Goal: Transaction & Acquisition: Purchase product/service

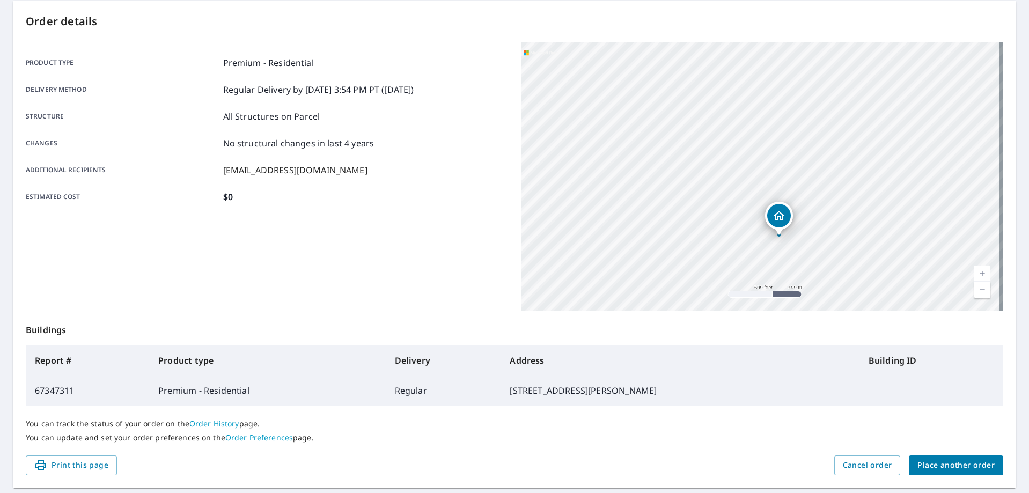
scroll to position [138, 0]
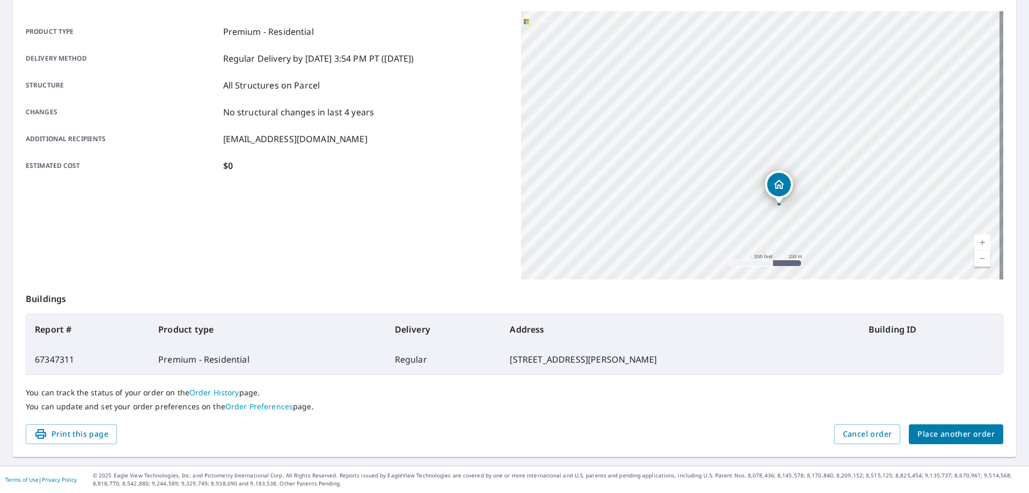
click at [928, 453] on div "Order details Product type Premium - Residential Delivery method Regular Delive…" at bounding box center [514, 213] width 1003 height 488
click at [927, 436] on span "Place another order" at bounding box center [956, 434] width 77 height 13
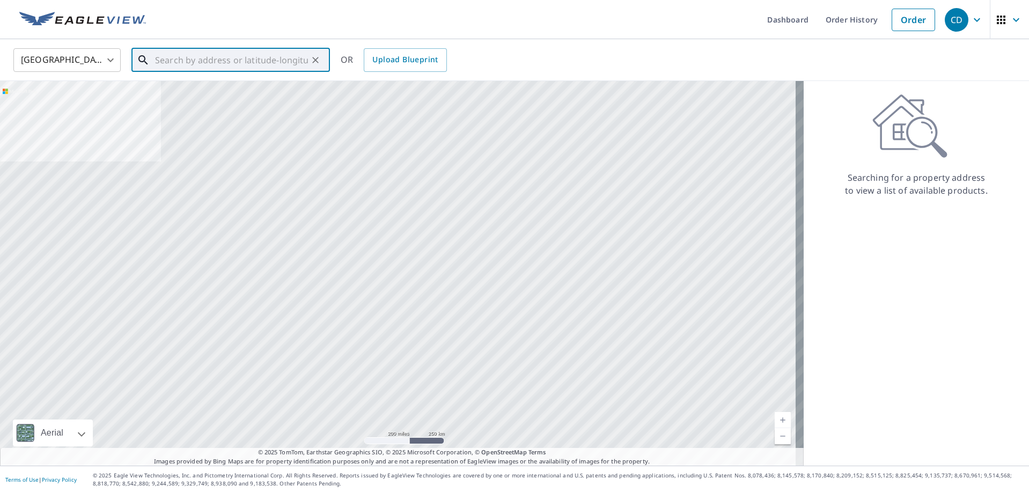
click at [163, 49] on input "text" at bounding box center [231, 60] width 153 height 30
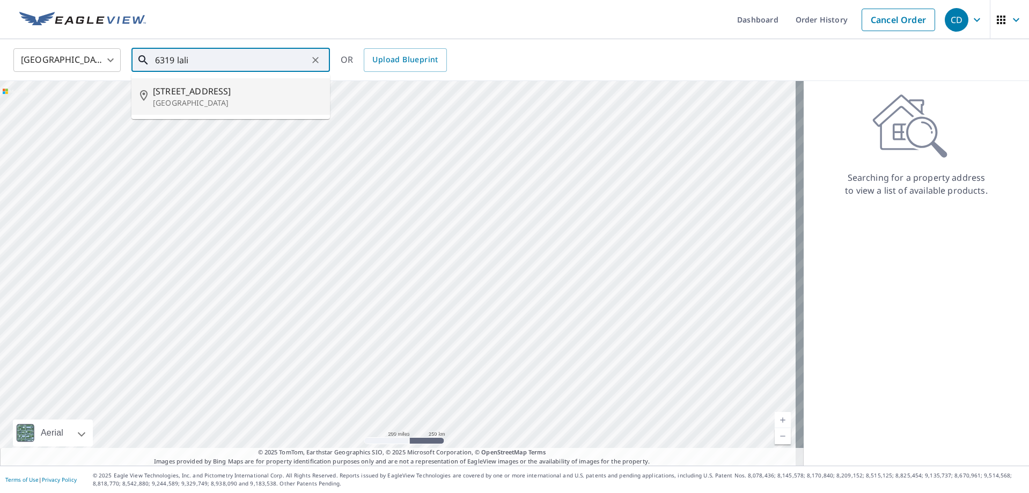
click at [196, 88] on span "[STREET_ADDRESS]" at bounding box center [237, 91] width 168 height 13
type input "[STREET_ADDRESS]"
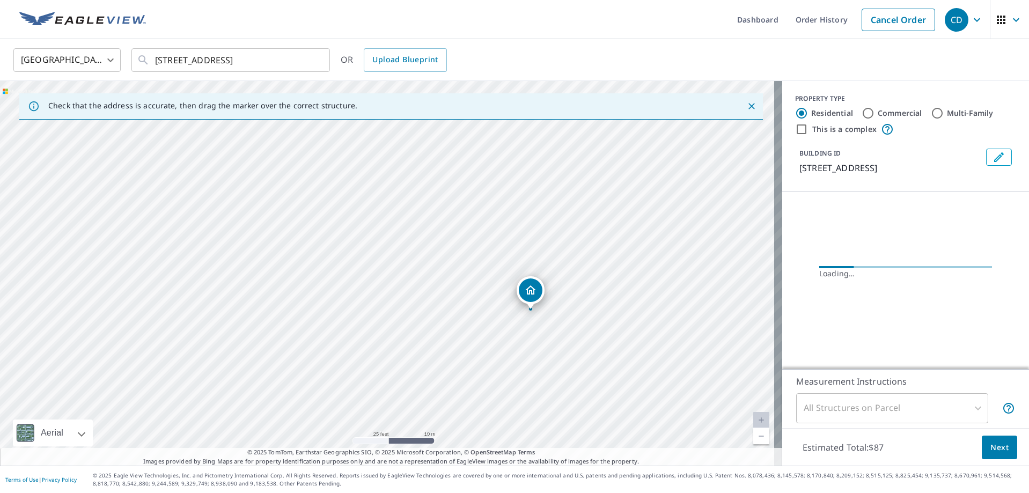
drag, startPoint x: 545, startPoint y: 281, endPoint x: 533, endPoint y: 300, distance: 21.9
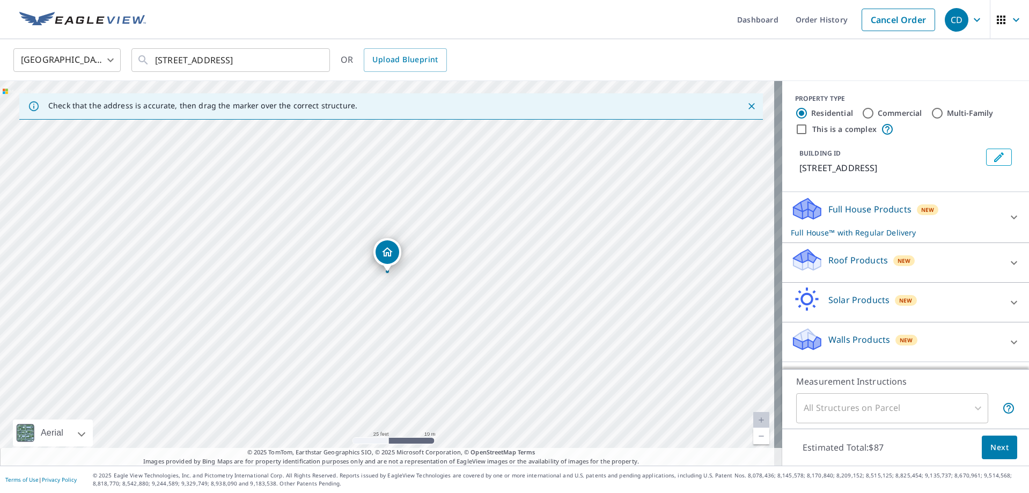
click at [828, 261] on p "Roof Products" at bounding box center [858, 260] width 60 height 13
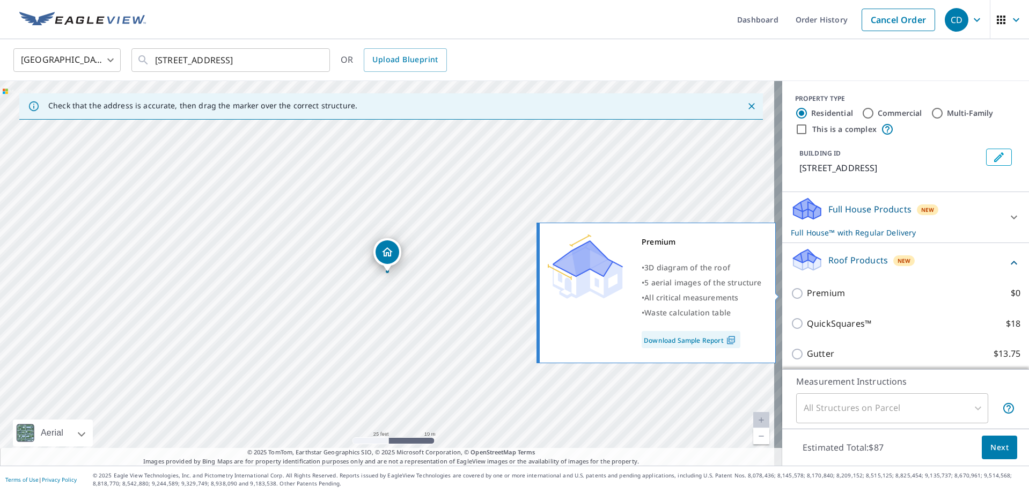
click at [823, 301] on div "Premium $0" at bounding box center [906, 293] width 230 height 31
click at [818, 290] on p "Premium" at bounding box center [826, 293] width 38 height 13
click at [807, 290] on input "Premium $0" at bounding box center [799, 293] width 16 height 13
checkbox input "true"
checkbox input "false"
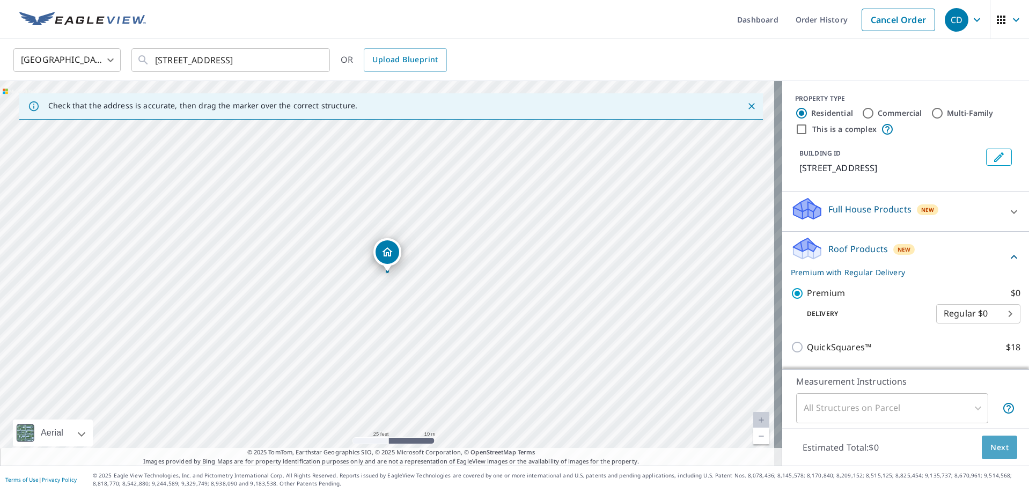
click at [982, 443] on button "Next" at bounding box center [999, 448] width 35 height 24
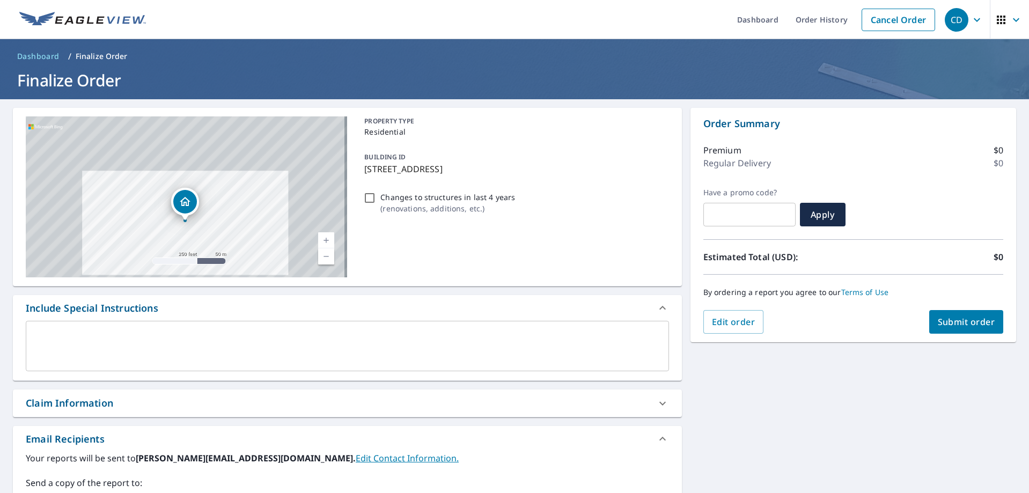
scroll to position [54, 0]
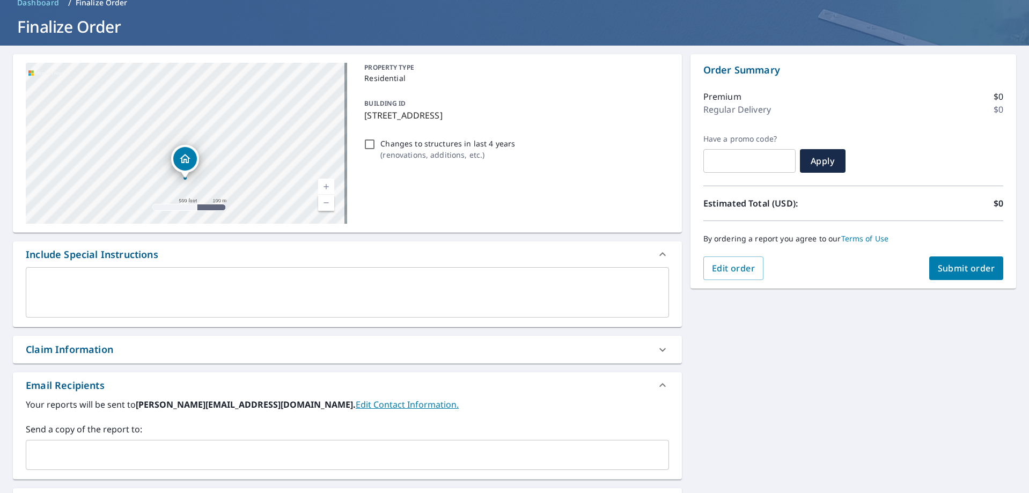
click at [154, 453] on input "text" at bounding box center [340, 455] width 618 height 20
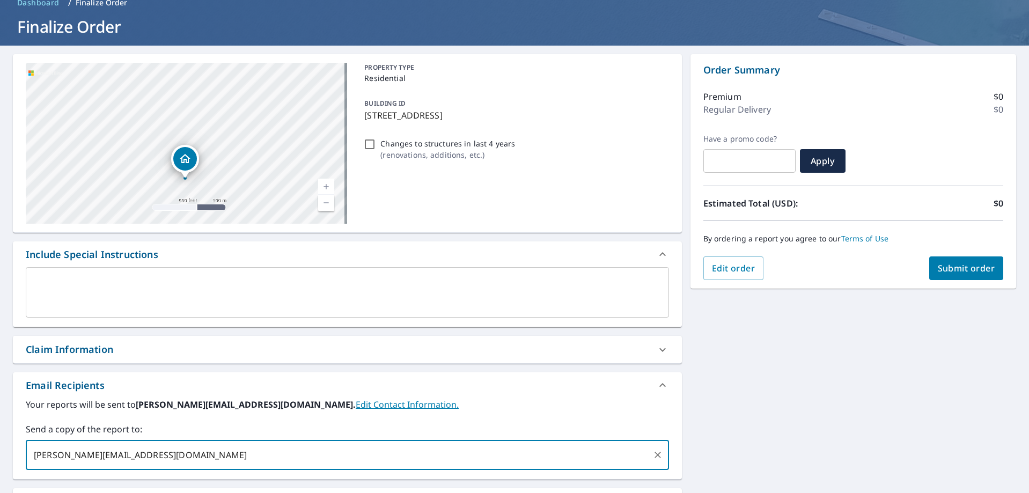
type input "[PERSON_NAME][EMAIL_ADDRESS][DOMAIN_NAME]"
click at [978, 277] on button "Submit order" at bounding box center [966, 268] width 75 height 24
checkbox input "true"
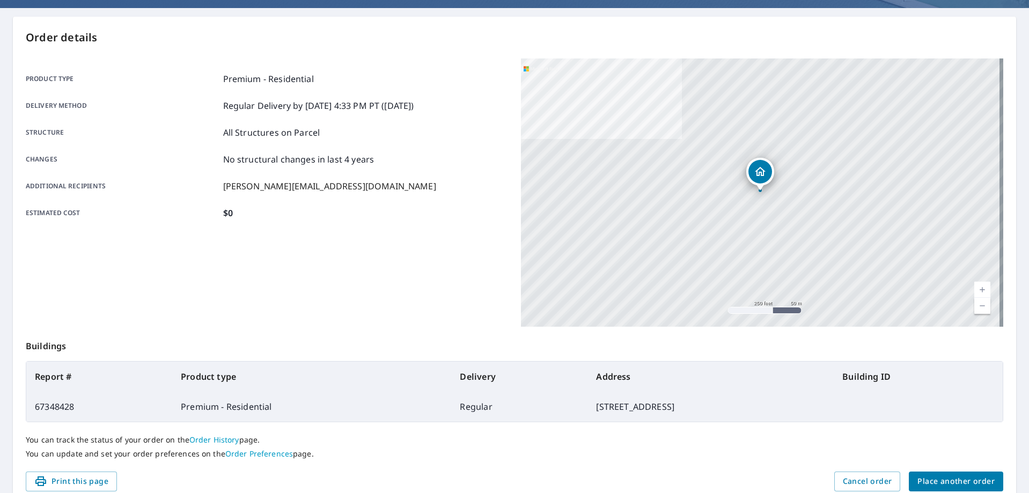
scroll to position [138, 0]
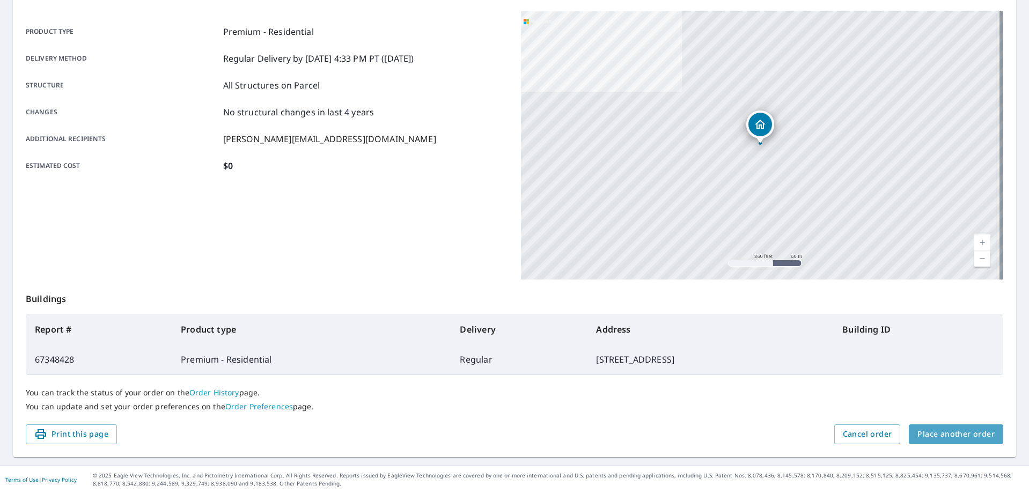
click at [987, 431] on button "Place another order" at bounding box center [956, 434] width 94 height 20
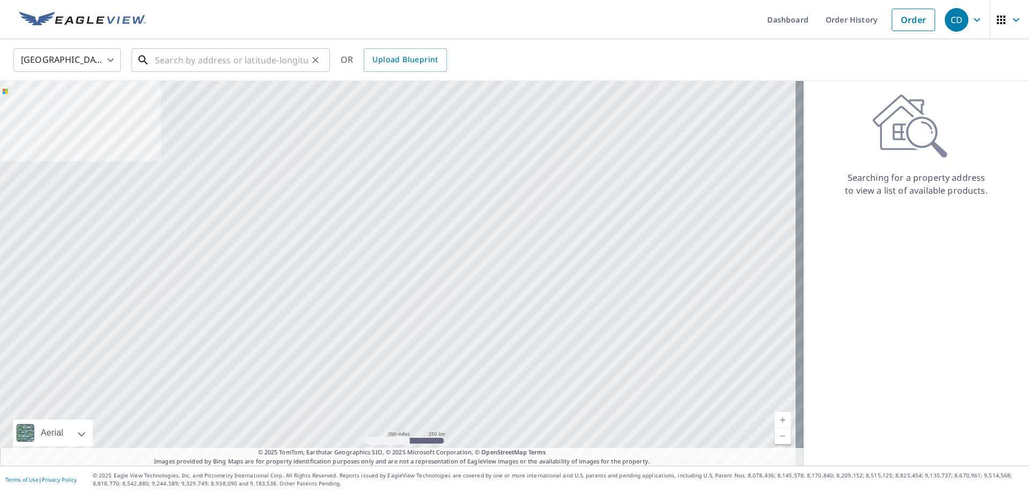
click at [244, 68] on input "text" at bounding box center [231, 60] width 153 height 30
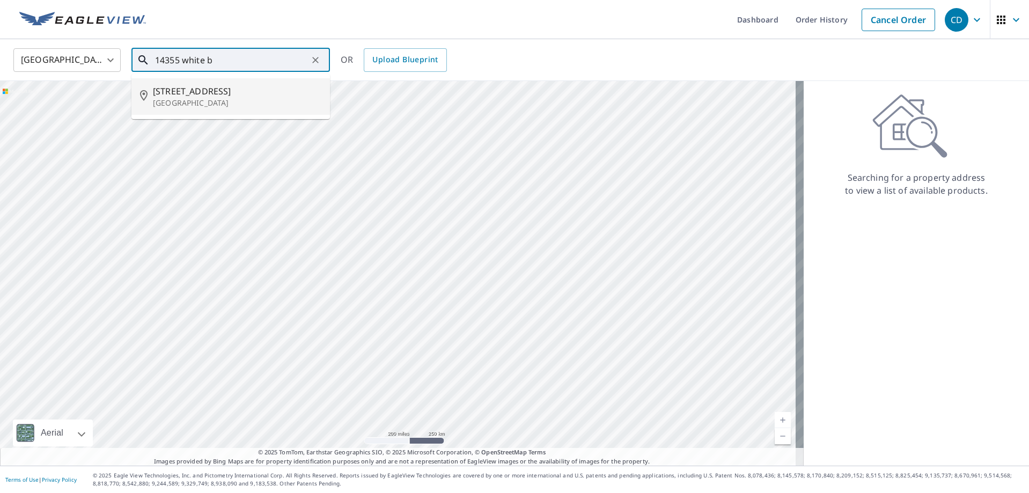
click at [244, 85] on span "[STREET_ADDRESS]" at bounding box center [237, 91] width 168 height 13
type input "[STREET_ADDRESS]"
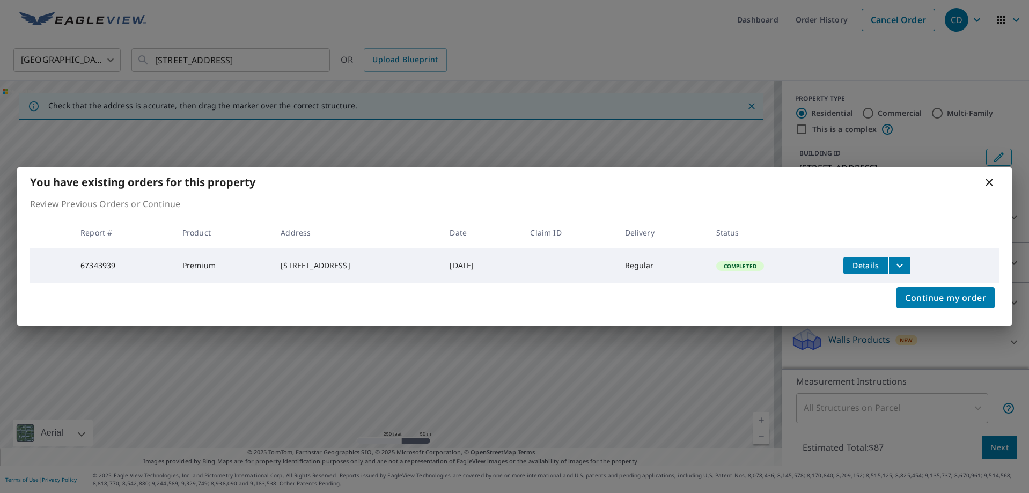
click at [988, 184] on icon at bounding box center [989, 182] width 13 height 13
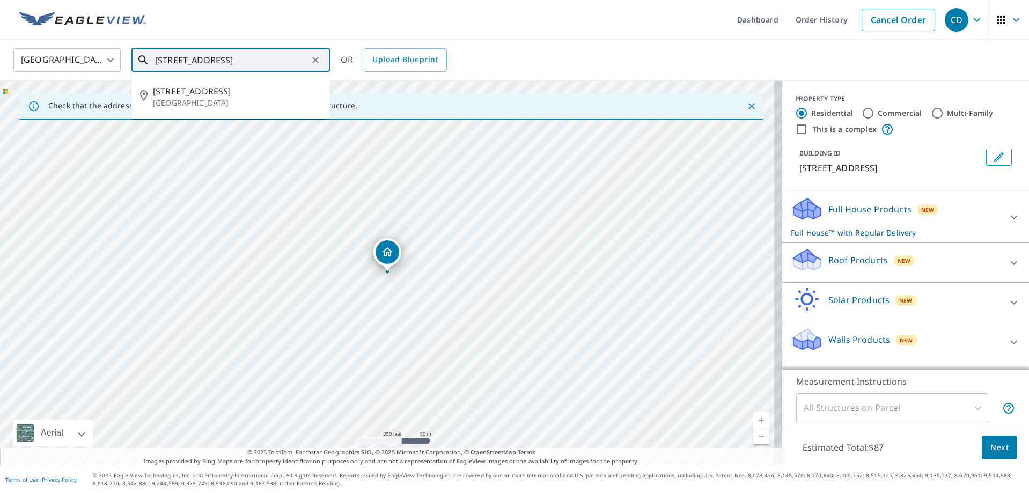
click at [229, 59] on input "[STREET_ADDRESS]" at bounding box center [231, 60] width 153 height 30
click at [313, 63] on icon "Clear" at bounding box center [315, 60] width 11 height 11
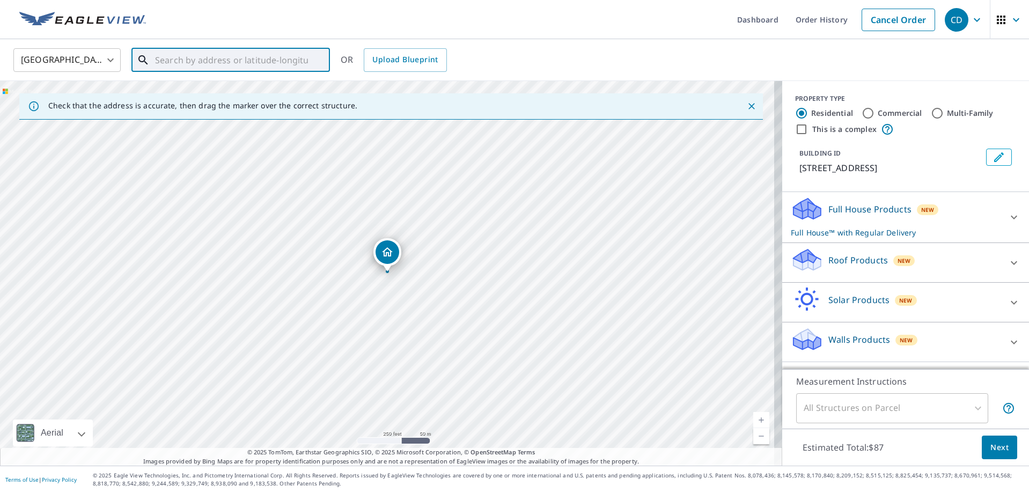
click at [218, 60] on input "text" at bounding box center [231, 60] width 153 height 30
click at [184, 94] on span "[STREET_ADDRESS]" at bounding box center [237, 91] width 168 height 13
type input "[STREET_ADDRESS][PERSON_NAME]"
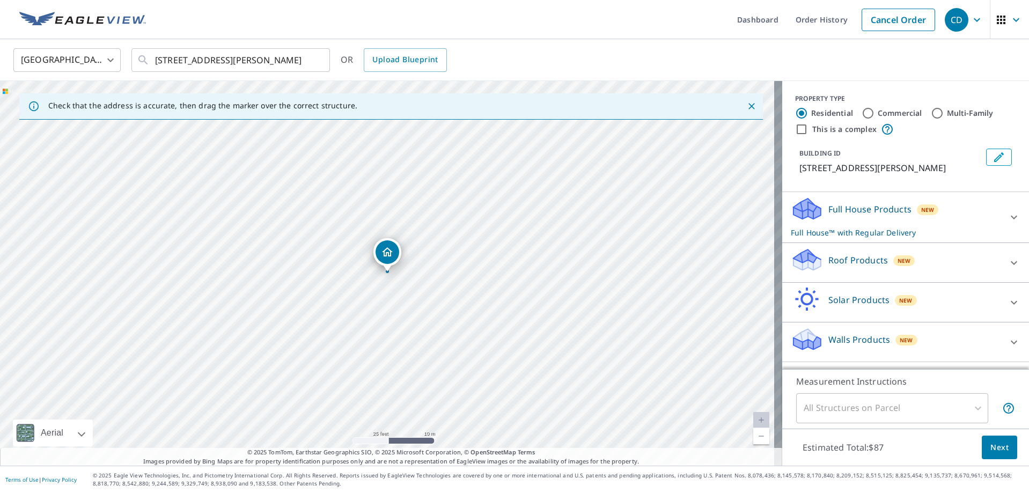
click at [825, 251] on div "Roof Products New" at bounding box center [896, 262] width 210 height 31
click at [823, 294] on p "Premium" at bounding box center [826, 293] width 38 height 13
click at [807, 294] on input "Premium $0" at bounding box center [799, 293] width 16 height 13
checkbox input "true"
checkbox input "false"
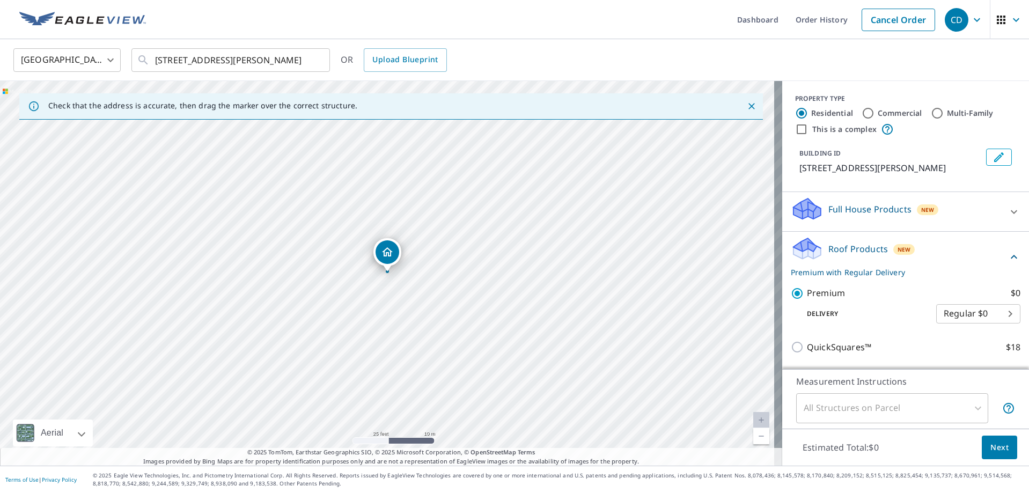
click at [991, 444] on span "Next" at bounding box center [1000, 447] width 18 height 13
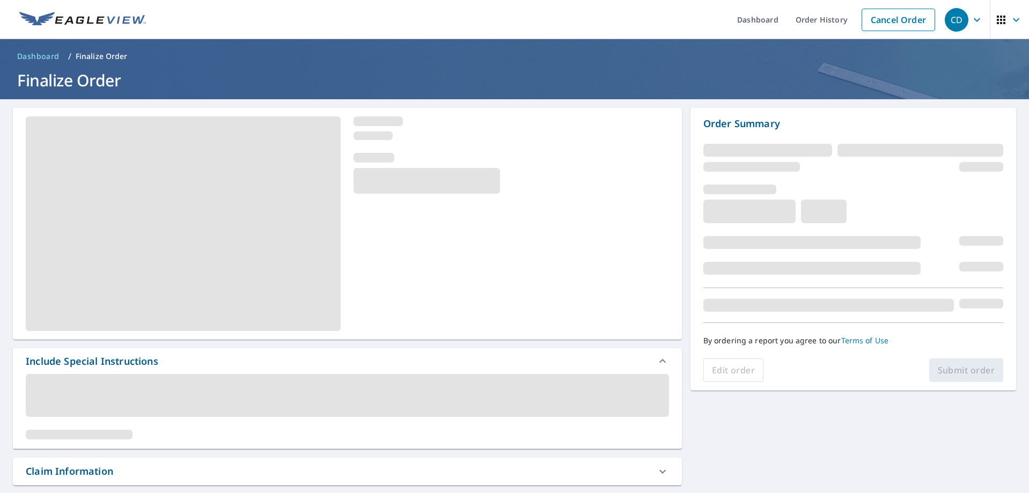
scroll to position [161, 0]
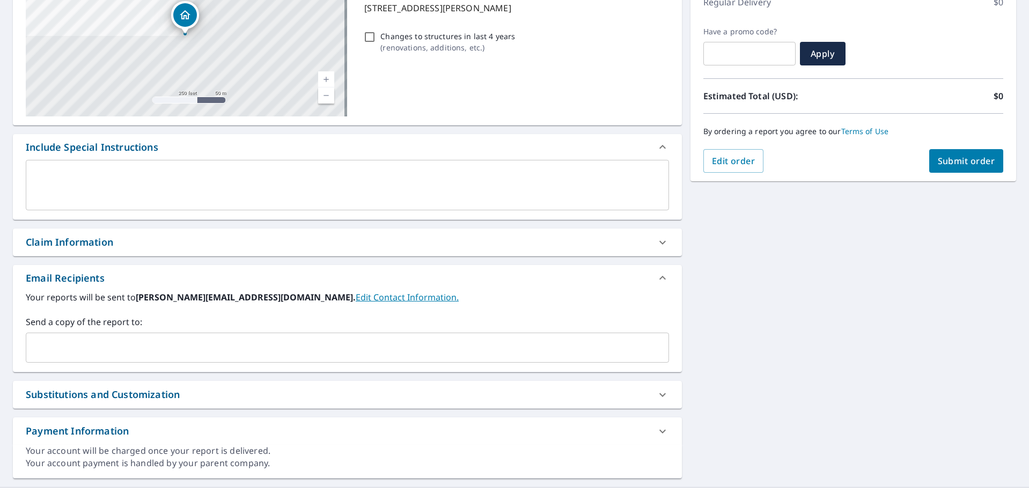
click at [73, 346] on input "text" at bounding box center [340, 348] width 618 height 20
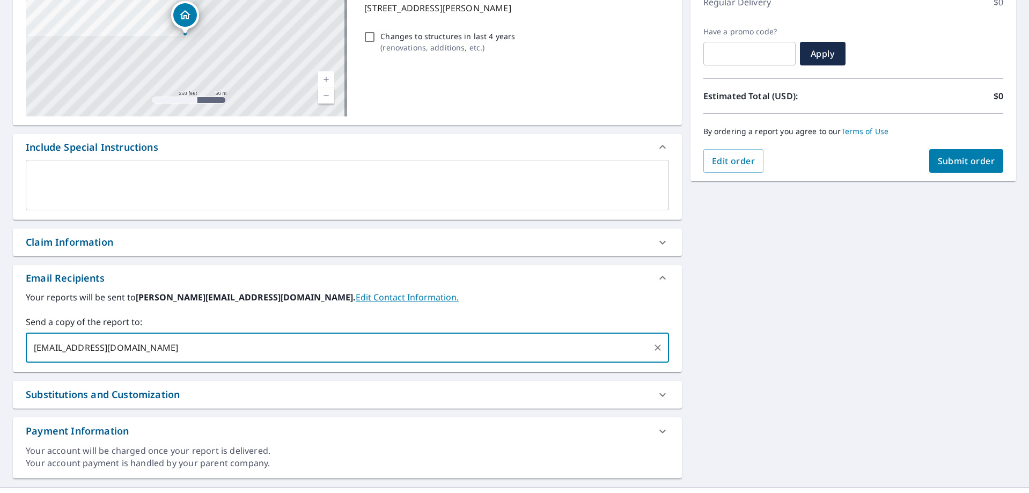
type input "[EMAIL_ADDRESS][DOMAIN_NAME]"
click at [952, 156] on span "Submit order" at bounding box center [966, 161] width 57 height 12
checkbox input "true"
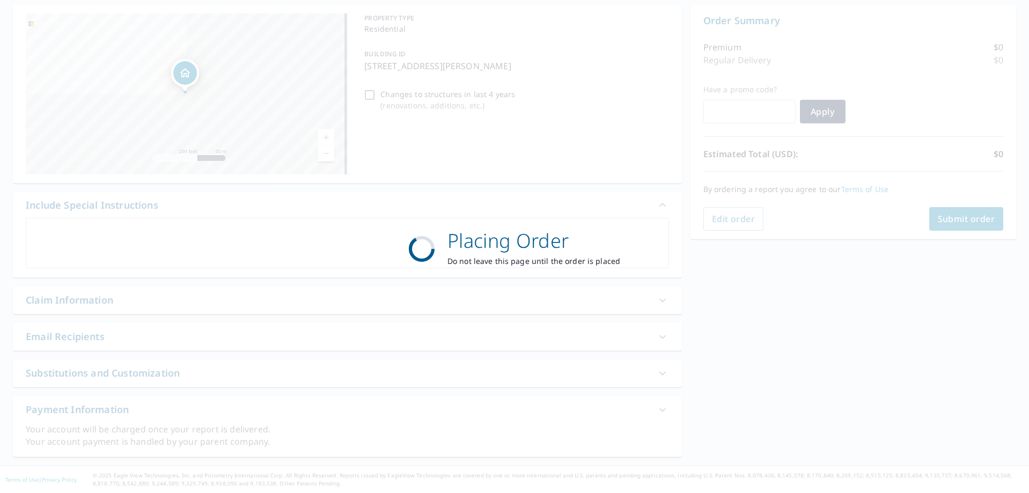
scroll to position [103, 0]
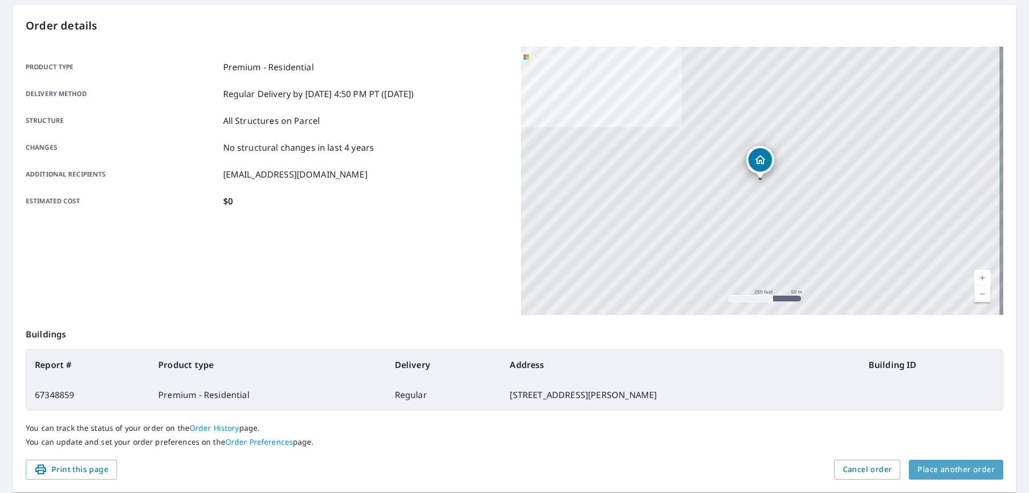
click at [964, 472] on span "Place another order" at bounding box center [956, 469] width 77 height 13
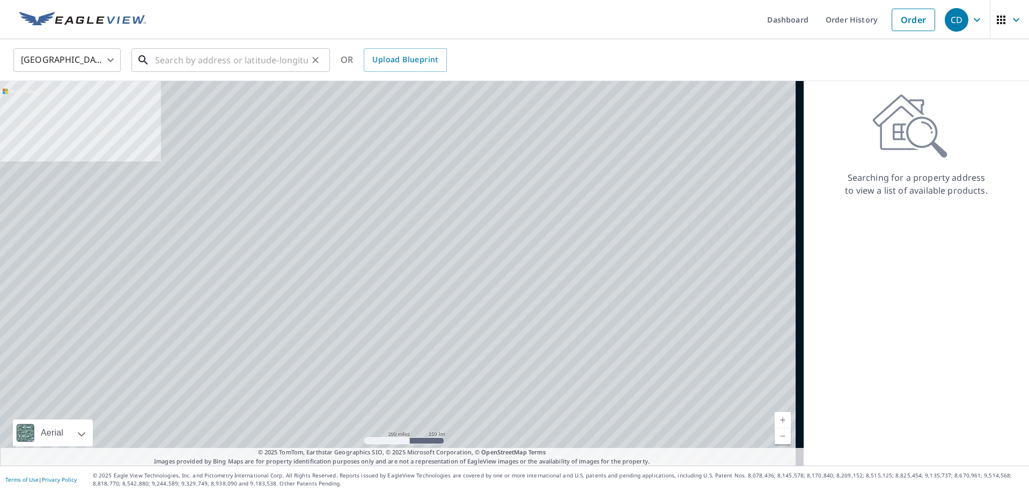
click at [201, 59] on input "text" at bounding box center [231, 60] width 153 height 30
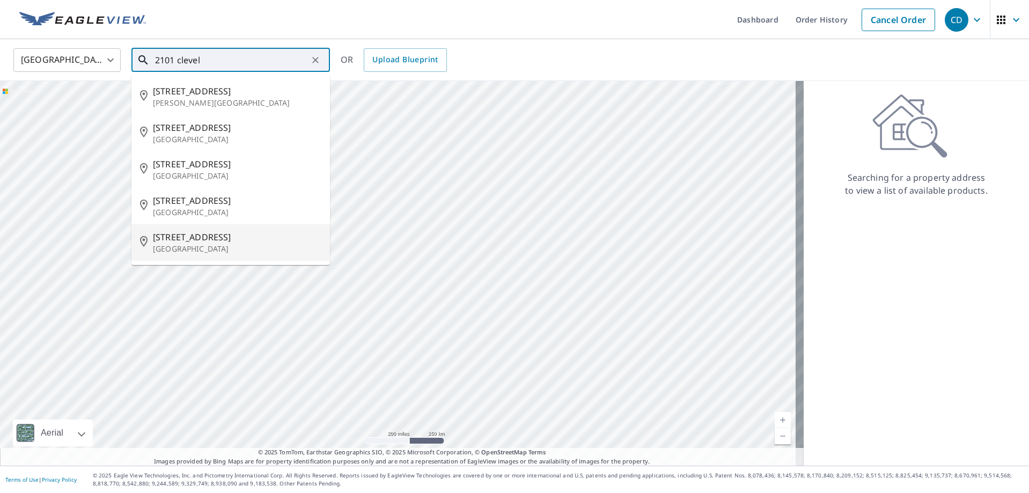
click at [231, 251] on p "[GEOGRAPHIC_DATA]" at bounding box center [237, 249] width 168 height 11
type input "[STREET_ADDRESS]"
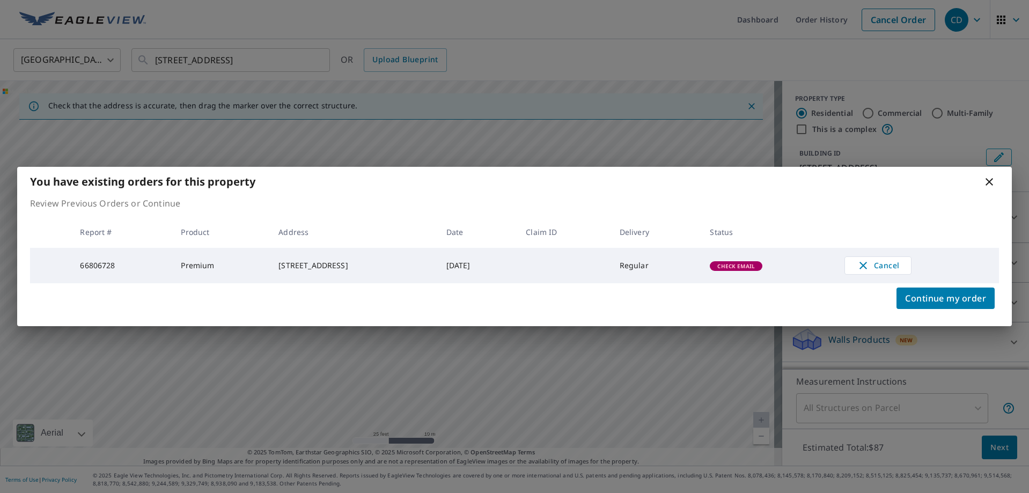
click at [297, 87] on div "You have existing orders for this property Review Previous Orders or Continue R…" at bounding box center [514, 246] width 1029 height 493
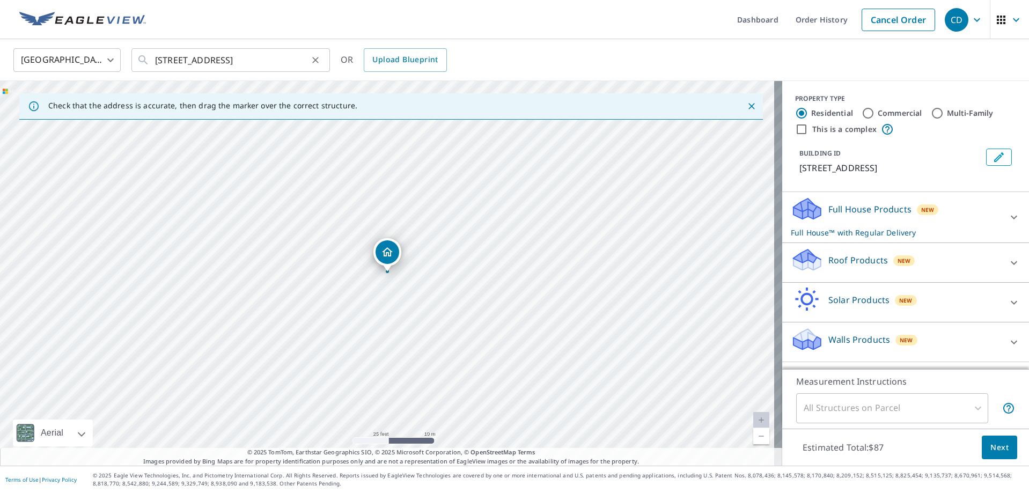
drag, startPoint x: 267, startPoint y: 43, endPoint x: 305, endPoint y: 52, distance: 38.5
click at [276, 49] on div "[GEOGRAPHIC_DATA] [GEOGRAPHIC_DATA] ​ [STREET_ADDRESS] ​ OR Upload Blueprint" at bounding box center [514, 60] width 1029 height 42
click at [313, 53] on div at bounding box center [315, 60] width 14 height 15
click at [317, 56] on icon "Clear" at bounding box center [315, 60] width 11 height 11
click at [317, 56] on div at bounding box center [315, 60] width 14 height 15
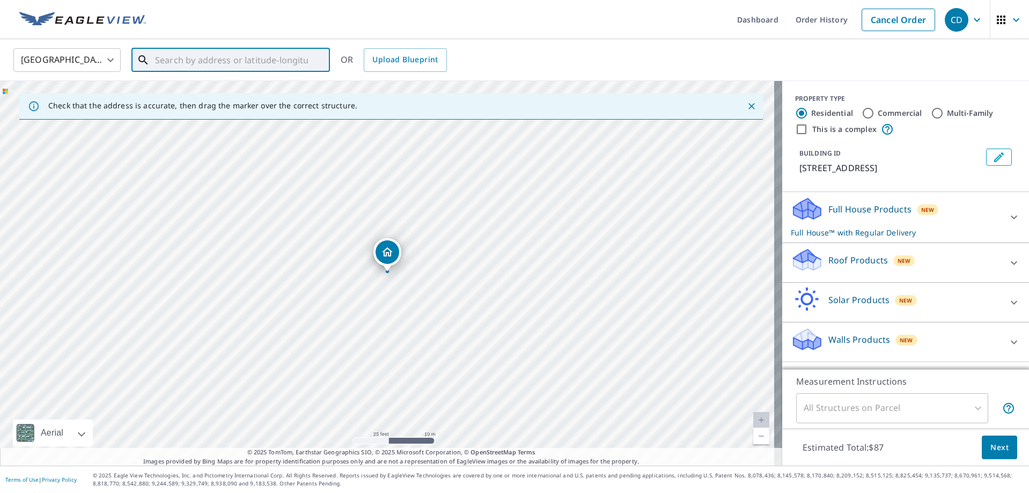
click at [282, 54] on input "text" at bounding box center [231, 60] width 153 height 30
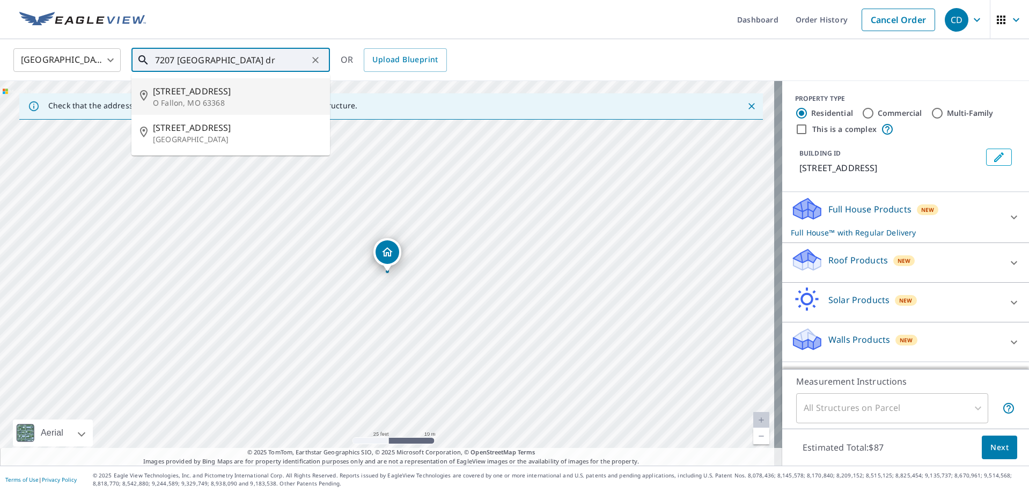
click at [263, 85] on span "[STREET_ADDRESS]" at bounding box center [237, 91] width 168 height 13
type input "[STREET_ADDRESS][PERSON_NAME]"
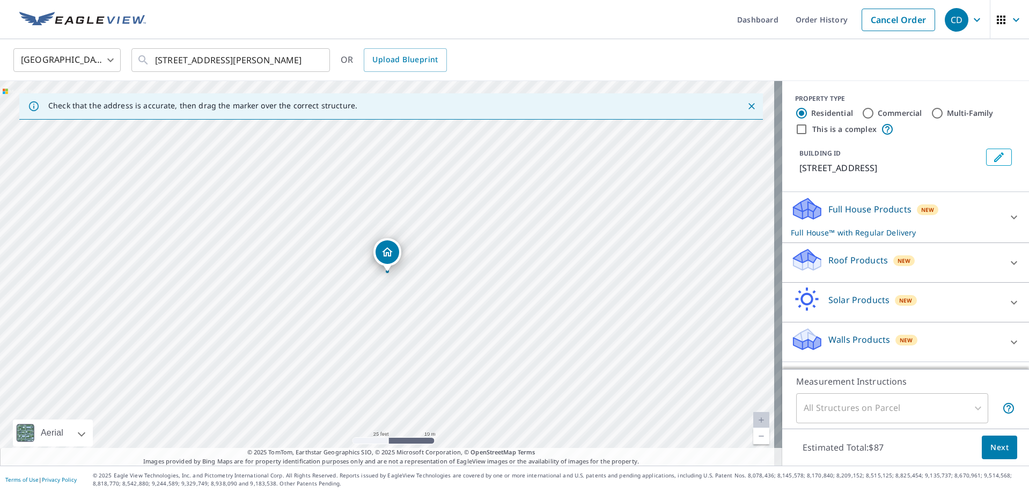
click at [837, 255] on p "Roof Products" at bounding box center [858, 260] width 60 height 13
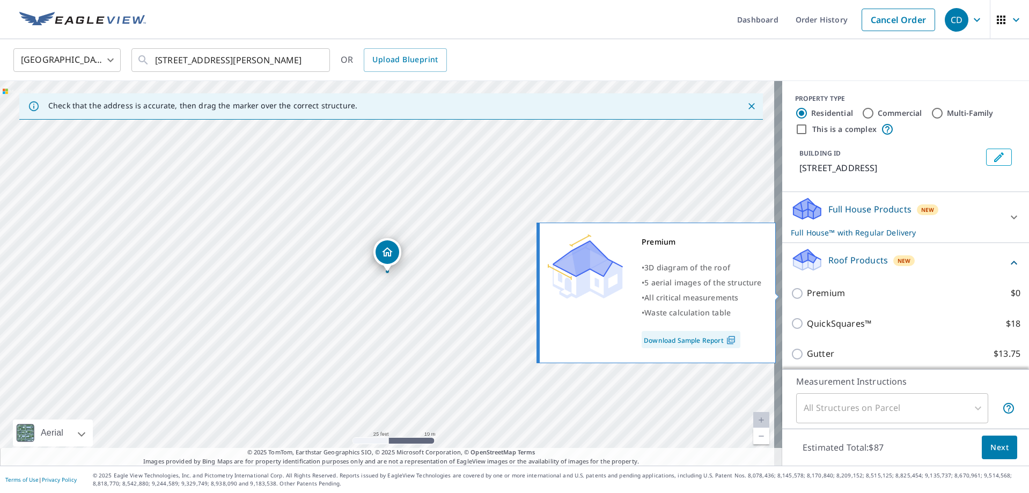
click at [809, 291] on p "Premium" at bounding box center [826, 293] width 38 height 13
click at [807, 291] on input "Premium $0" at bounding box center [799, 293] width 16 height 13
checkbox input "true"
checkbox input "false"
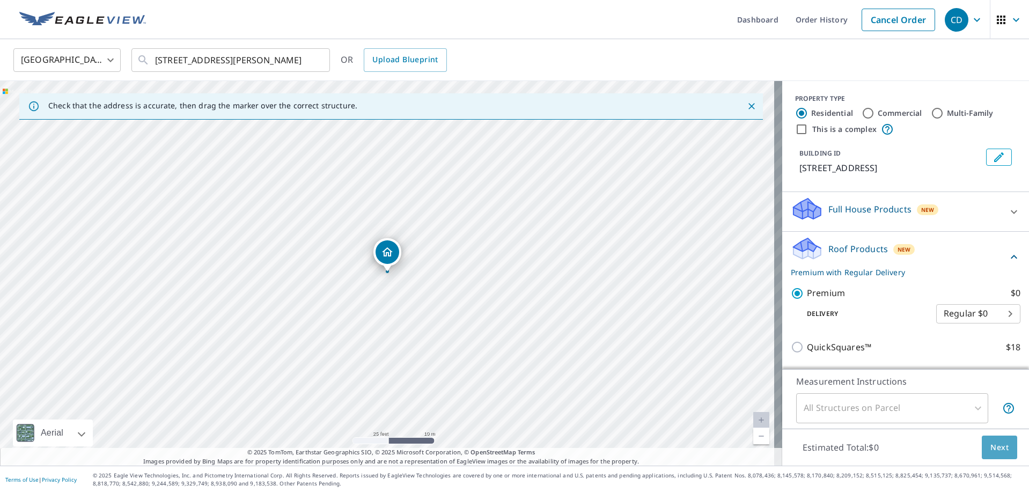
click at [996, 446] on span "Next" at bounding box center [1000, 447] width 18 height 13
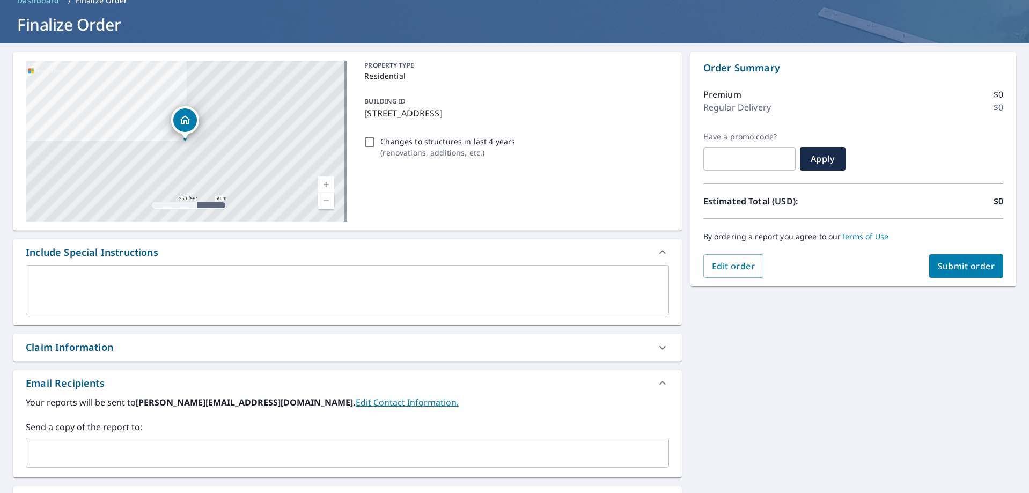
scroll to position [107, 0]
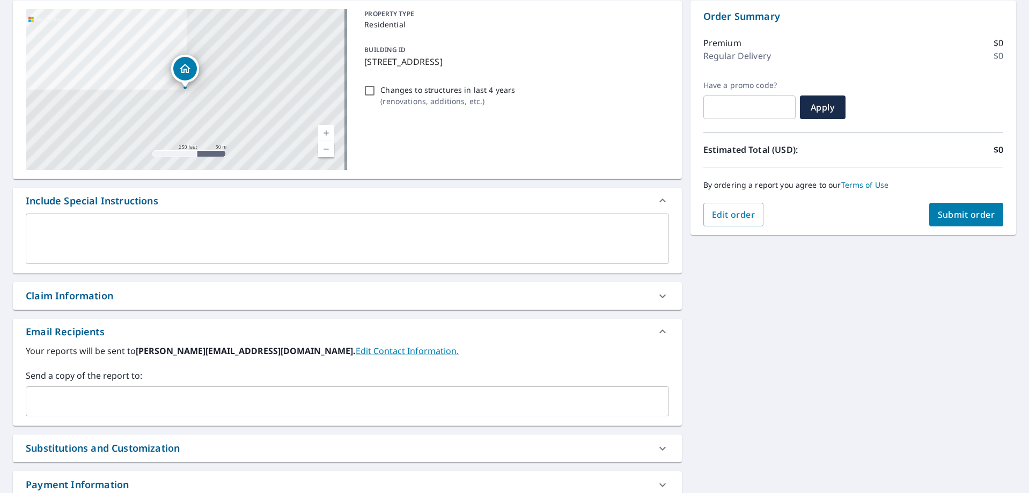
click at [38, 394] on input "text" at bounding box center [340, 401] width 618 height 20
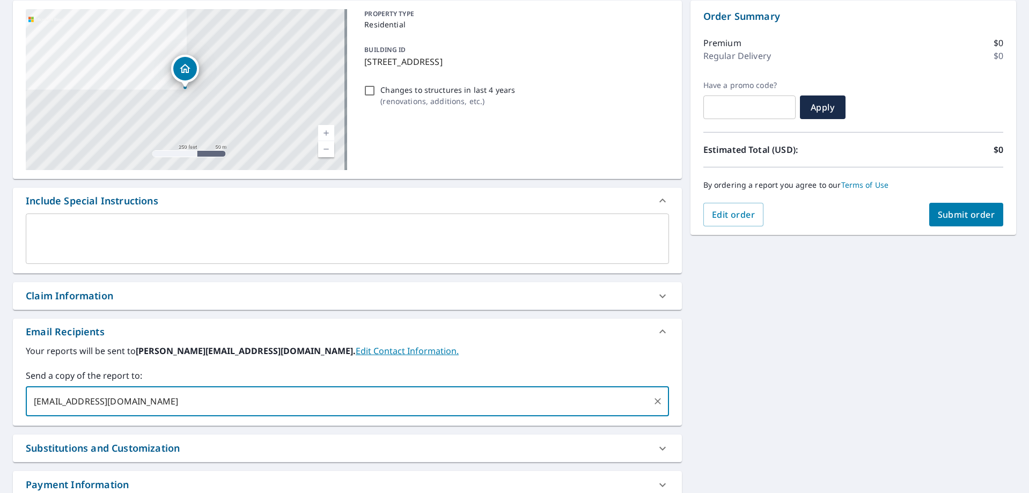
type input "[EMAIL_ADDRESS][DOMAIN_NAME]"
click at [943, 207] on button "Submit order" at bounding box center [966, 215] width 75 height 24
checkbox input "true"
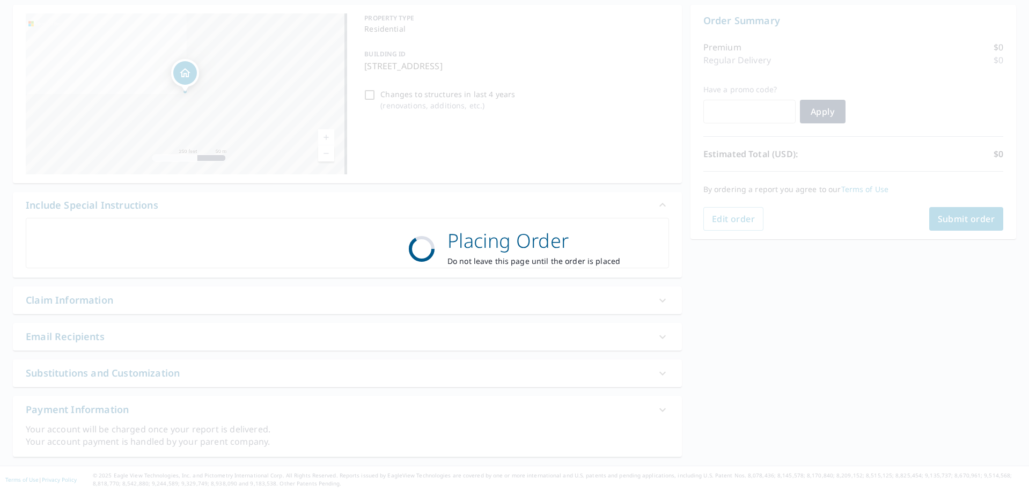
scroll to position [103, 0]
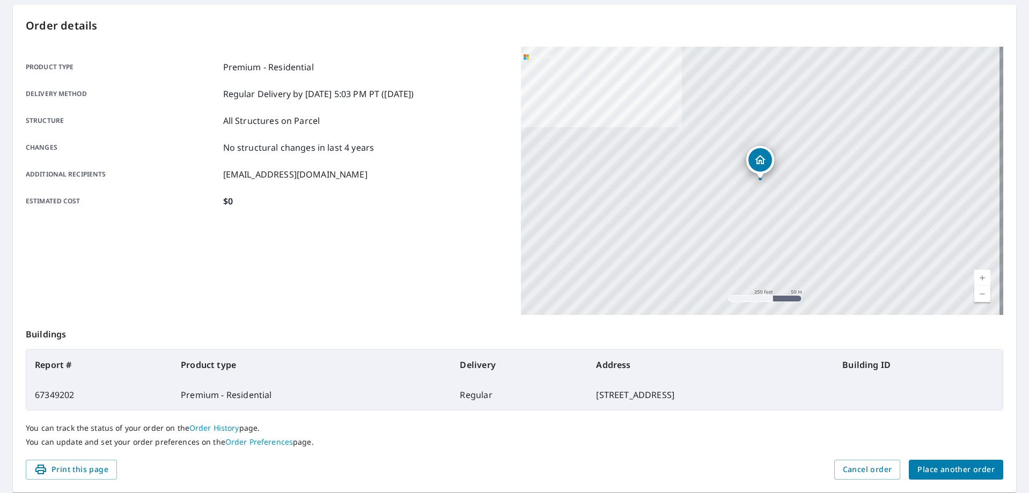
click at [938, 471] on span "Place another order" at bounding box center [956, 469] width 77 height 13
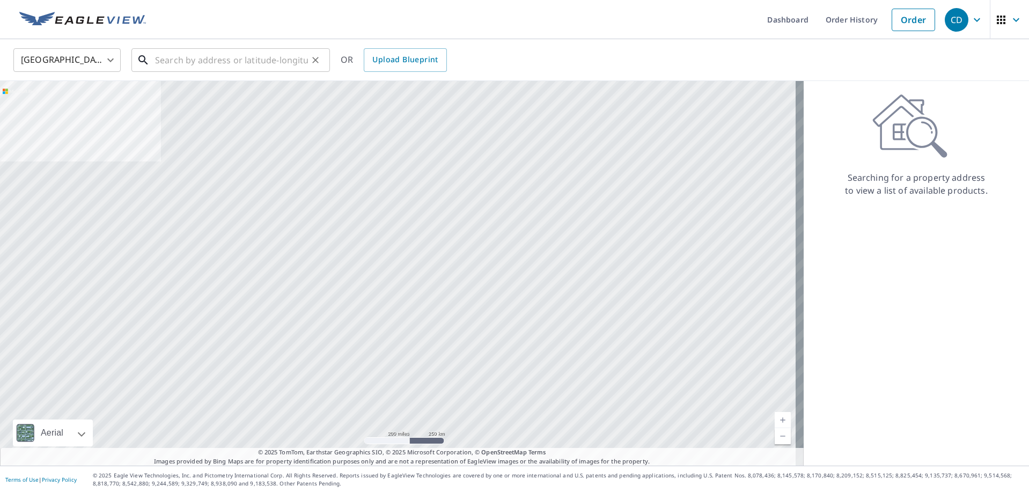
click at [174, 54] on input "text" at bounding box center [231, 60] width 153 height 30
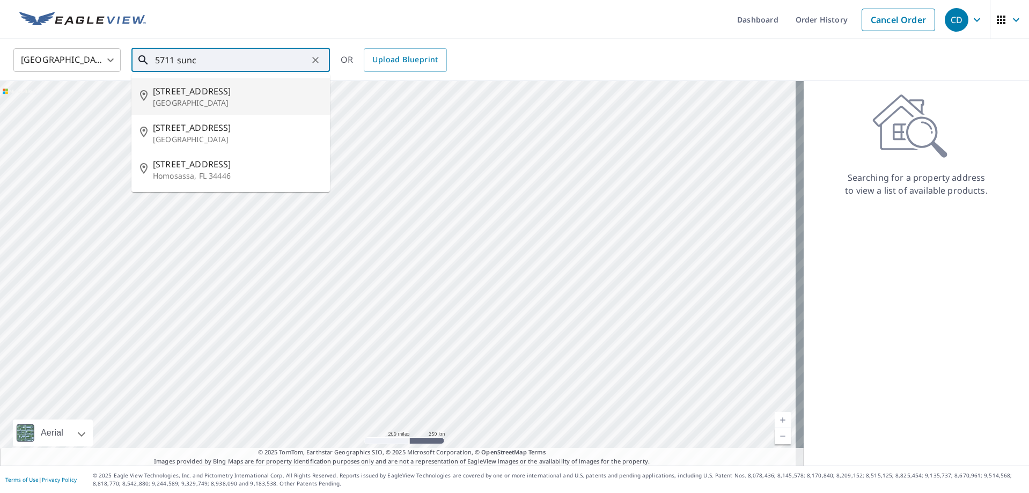
click at [190, 90] on span "[STREET_ADDRESS]" at bounding box center [237, 91] width 168 height 13
type input "[STREET_ADDRESS]"
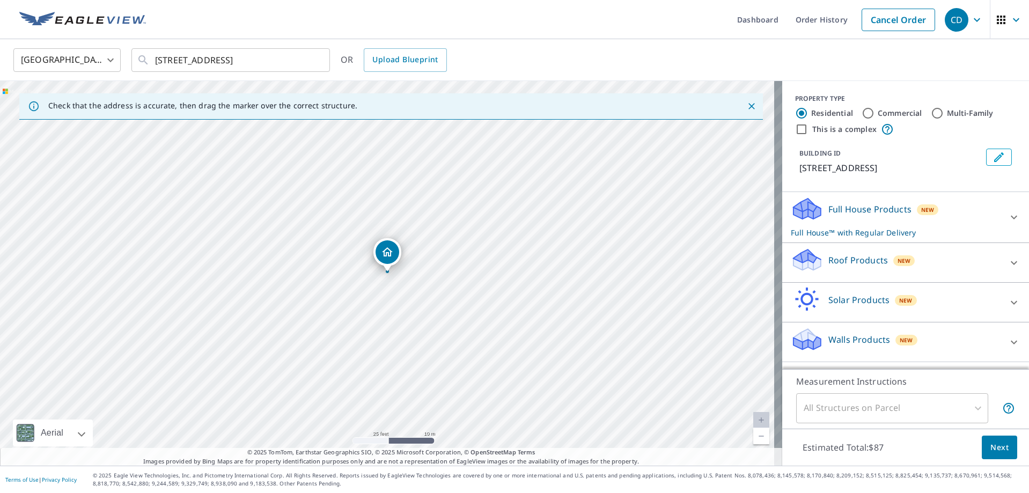
click at [817, 270] on div "Roof Products New" at bounding box center [896, 262] width 210 height 31
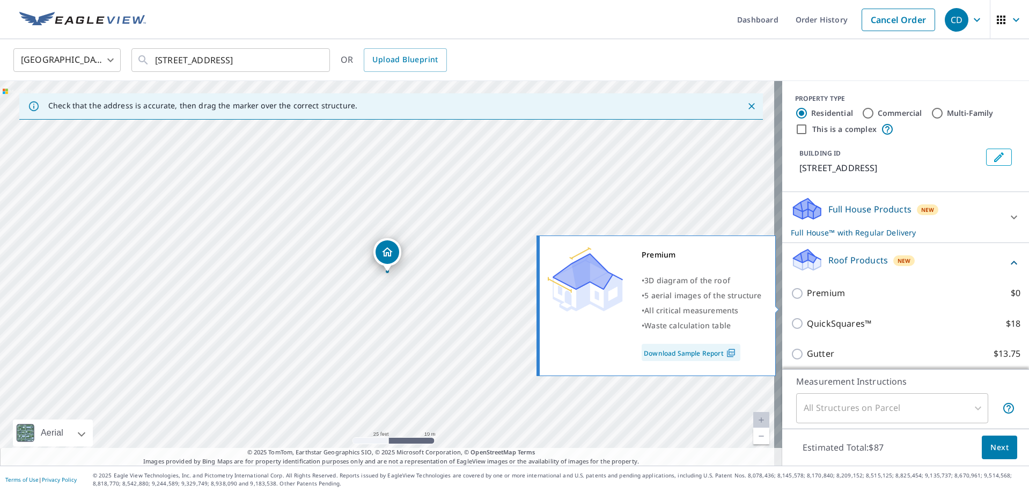
click at [791, 300] on input "Premium $0" at bounding box center [799, 293] width 16 height 13
checkbox input "true"
checkbox input "false"
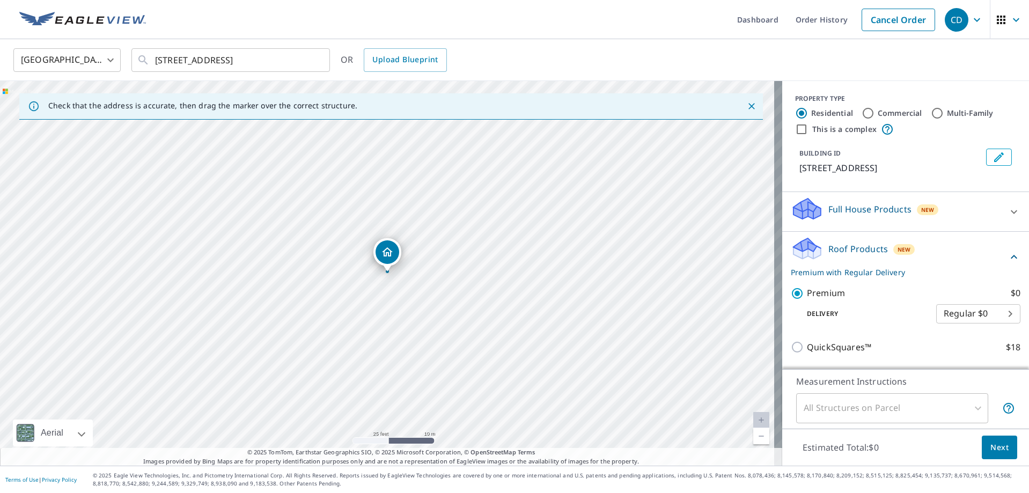
click at [1000, 458] on button "Next" at bounding box center [999, 448] width 35 height 24
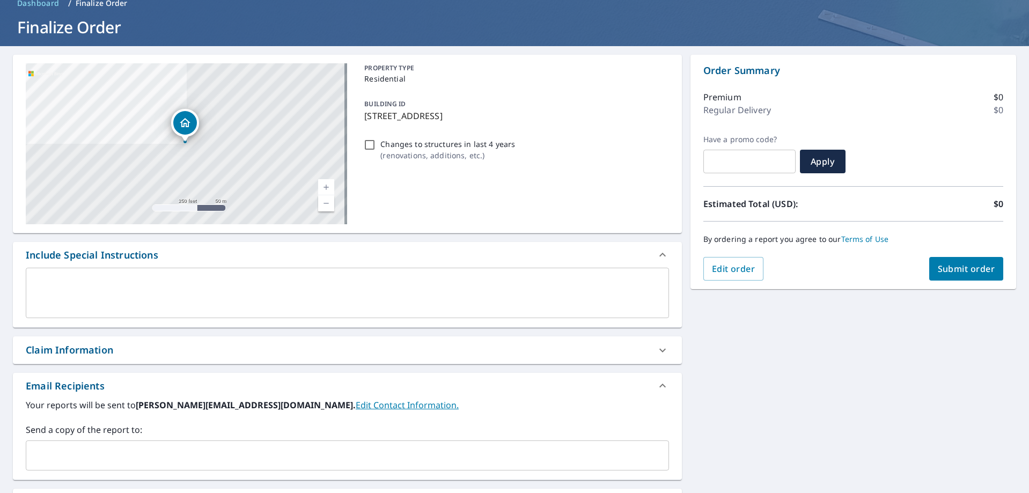
scroll to position [54, 0]
click at [113, 459] on input "text" at bounding box center [340, 455] width 618 height 20
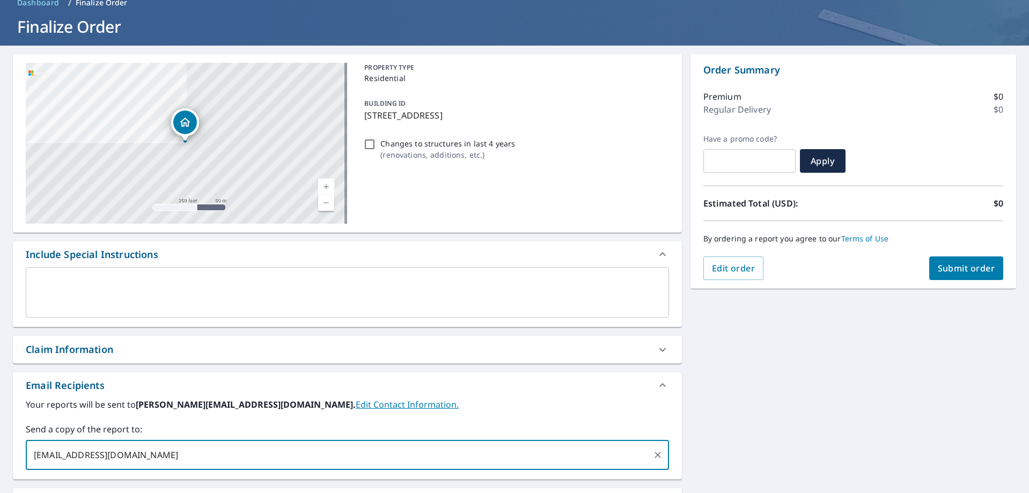
type input "[EMAIL_ADDRESS][DOMAIN_NAME]"
click at [976, 274] on span "Submit order" at bounding box center [966, 268] width 57 height 12
checkbox input "true"
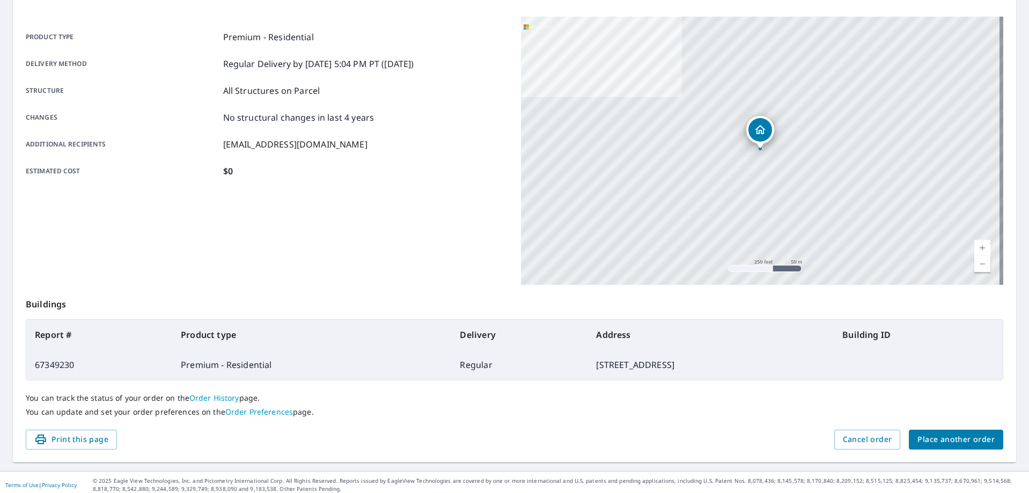
scroll to position [138, 0]
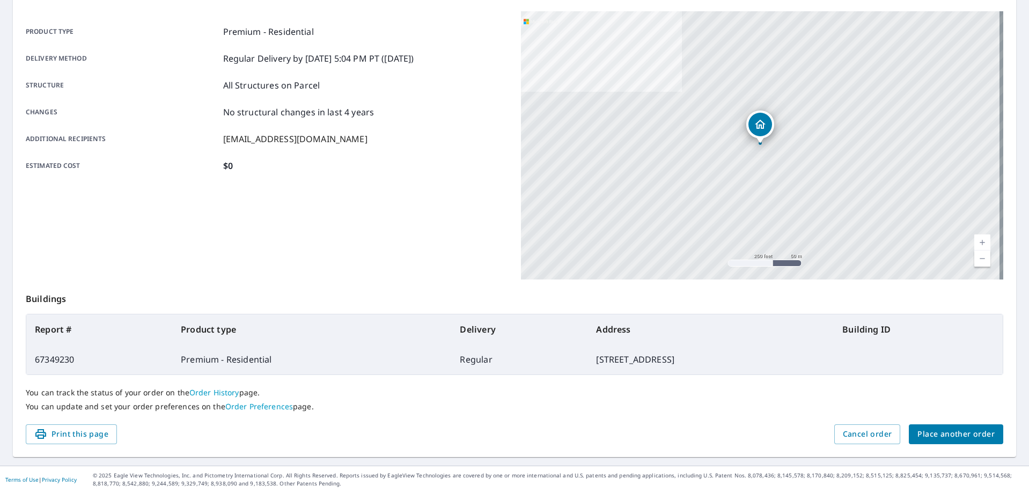
click at [947, 430] on span "Place another order" at bounding box center [956, 434] width 77 height 13
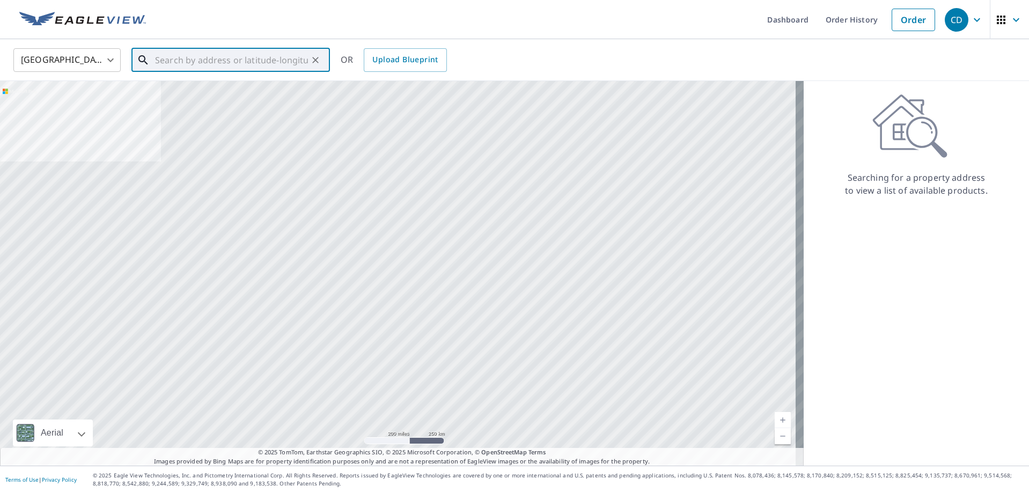
click at [229, 64] on input "text" at bounding box center [231, 60] width 153 height 30
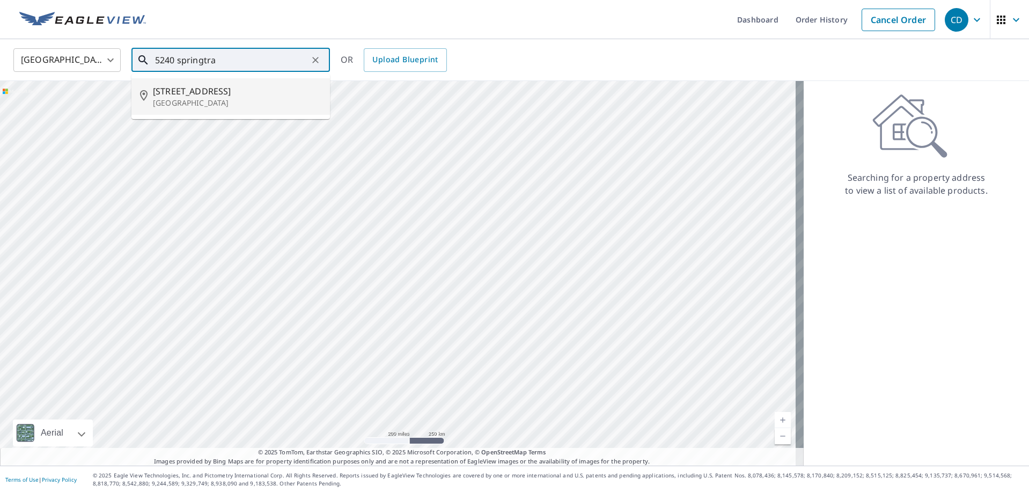
click at [248, 93] on span "[STREET_ADDRESS]" at bounding box center [237, 91] width 168 height 13
type input "[STREET_ADDRESS][PERSON_NAME]"
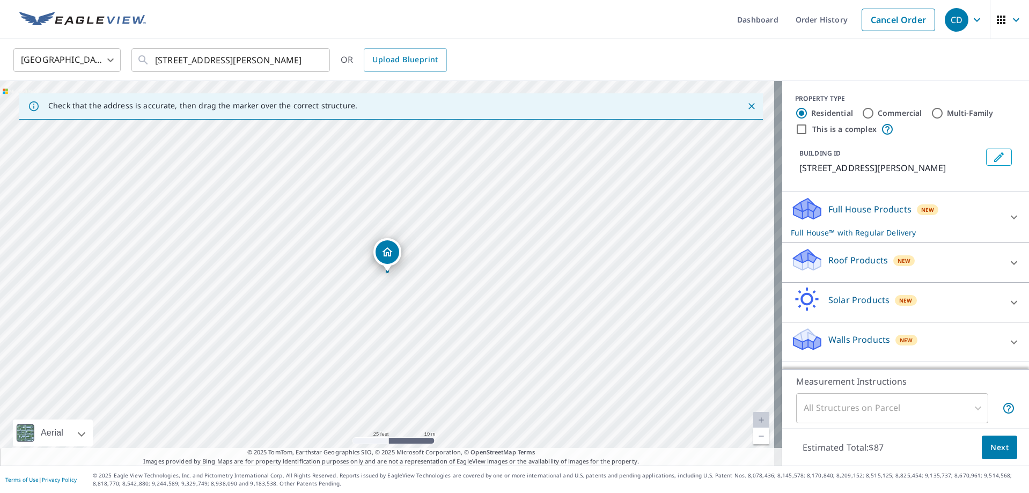
click at [842, 263] on p "Roof Products" at bounding box center [858, 260] width 60 height 13
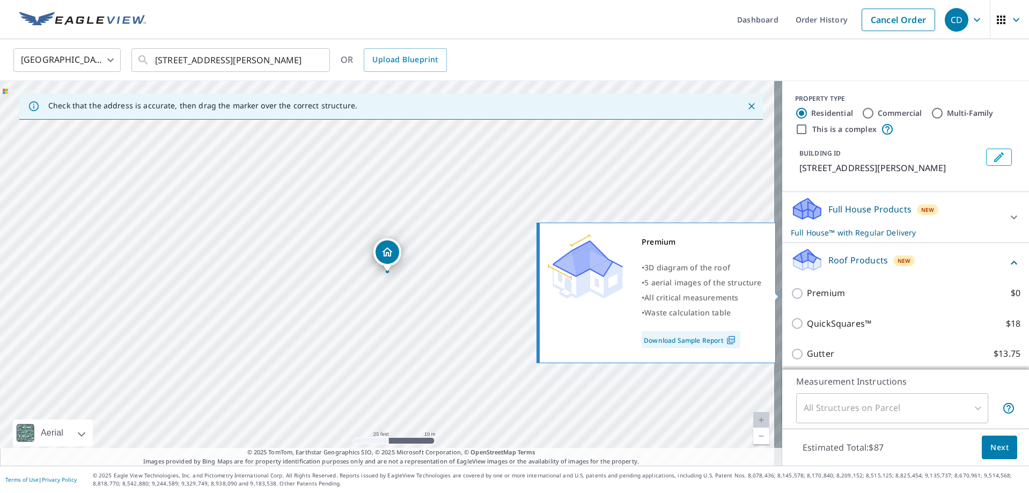
click at [815, 296] on p "Premium" at bounding box center [826, 293] width 38 height 13
click at [807, 296] on input "Premium $0" at bounding box center [799, 293] width 16 height 13
checkbox input "true"
checkbox input "false"
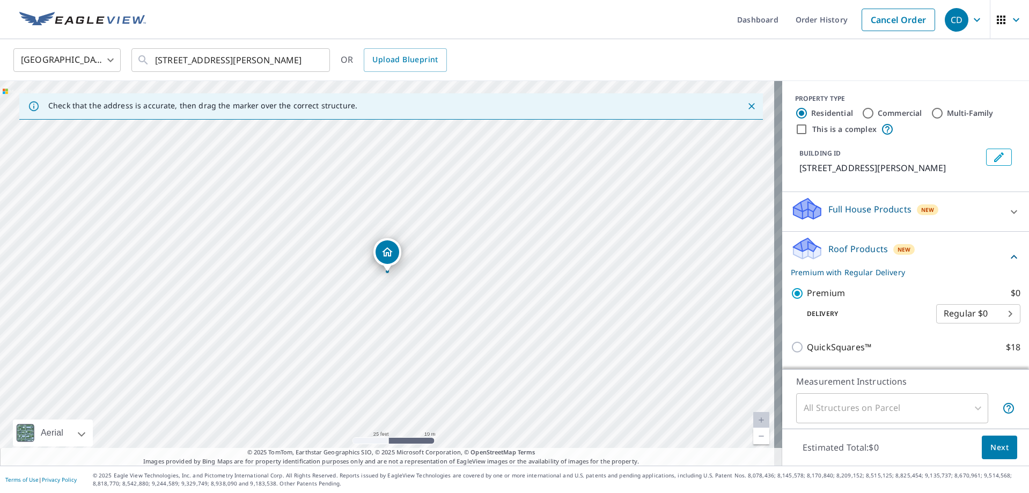
click at [991, 452] on span "Next" at bounding box center [1000, 447] width 18 height 13
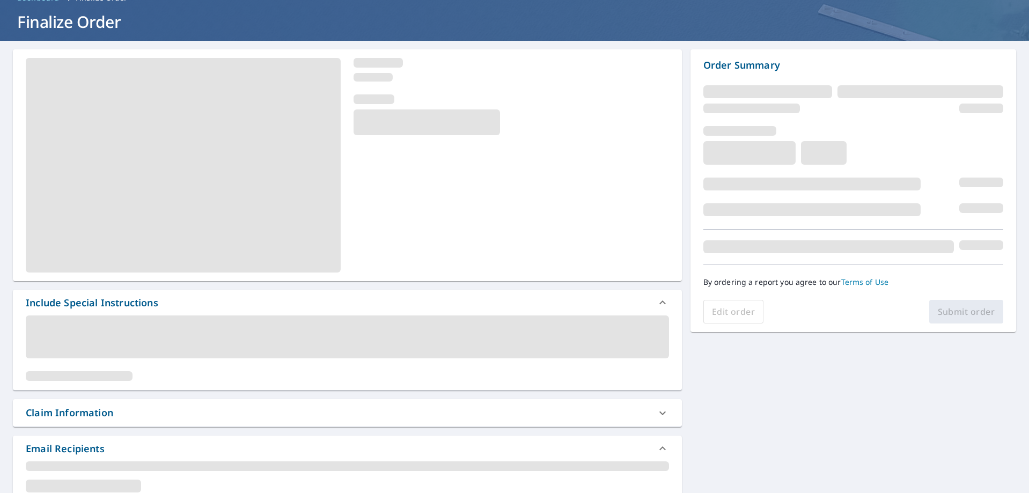
scroll to position [161, 0]
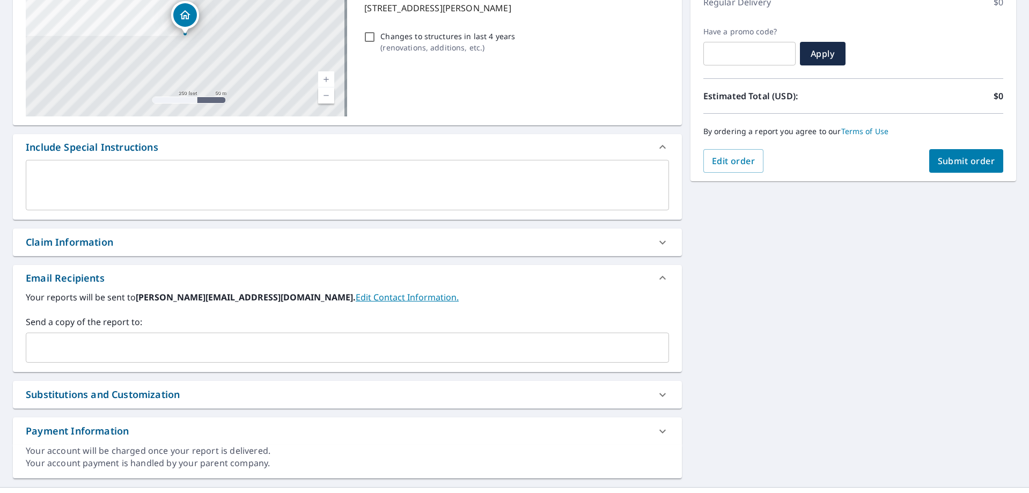
click at [70, 339] on input "text" at bounding box center [340, 348] width 618 height 20
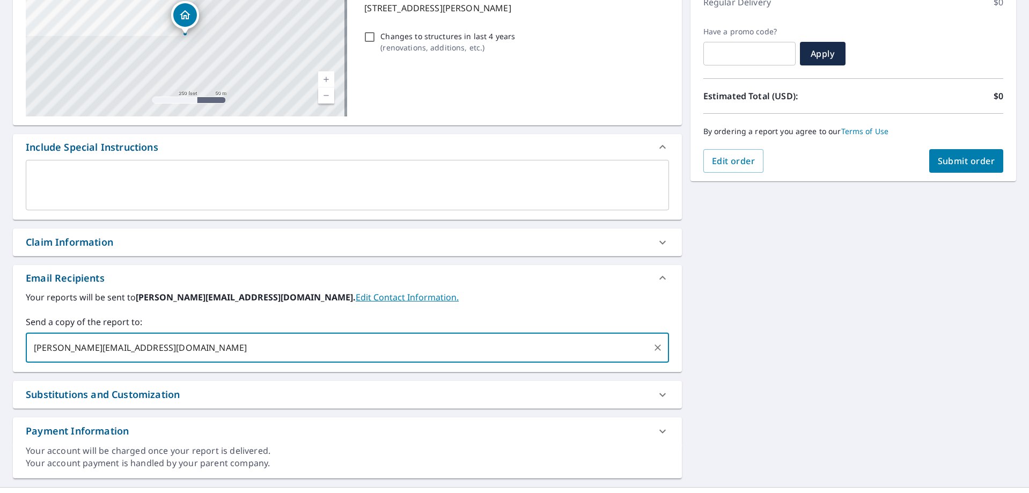
type input "[PERSON_NAME][EMAIL_ADDRESS][DOMAIN_NAME]"
click at [948, 156] on span "Submit order" at bounding box center [966, 161] width 57 height 12
checkbox input "true"
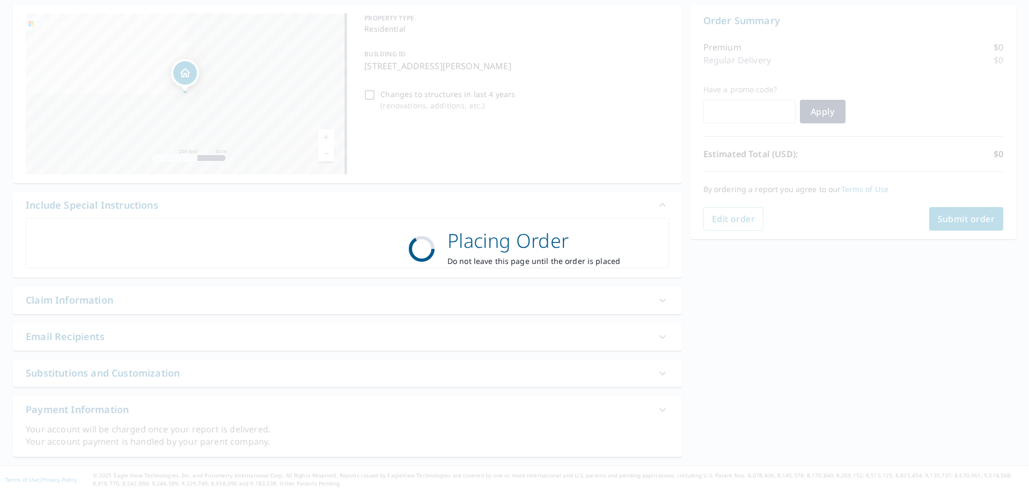
scroll to position [103, 0]
